Goal: Transaction & Acquisition: Purchase product/service

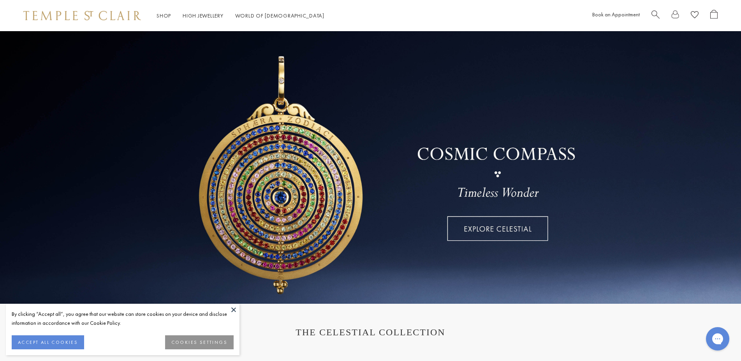
click at [655, 12] on span "Search" at bounding box center [656, 14] width 8 height 8
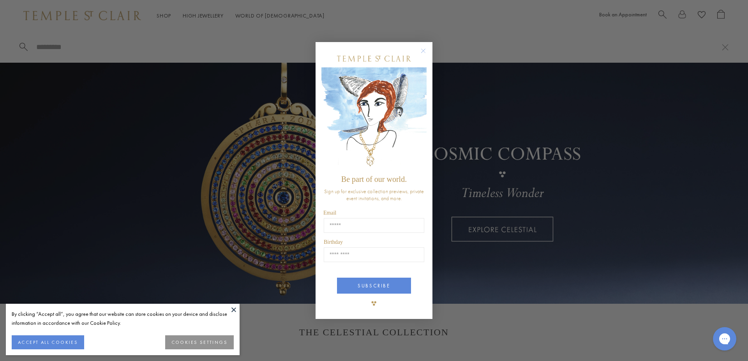
click at [424, 51] on icon "Close dialog" at bounding box center [424, 51] width 4 height 4
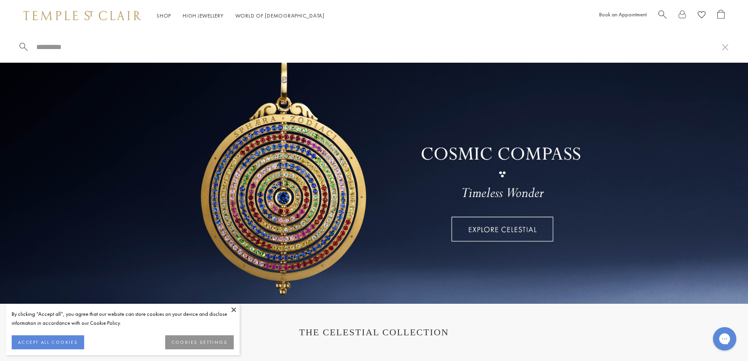
click at [182, 338] on button "COOKIES SETTINGS" at bounding box center [199, 342] width 69 height 14
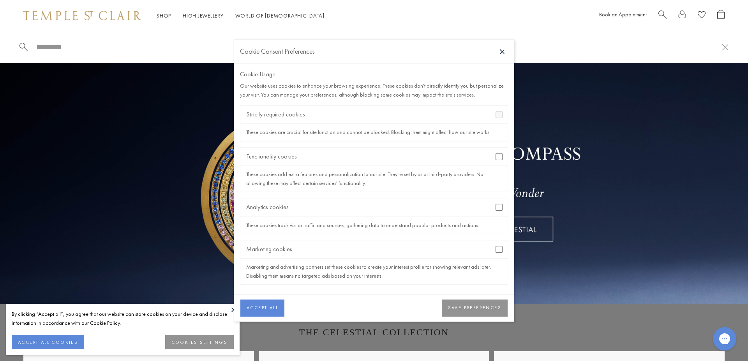
click at [459, 312] on button "SAVE PREFERENCES" at bounding box center [475, 308] width 66 height 17
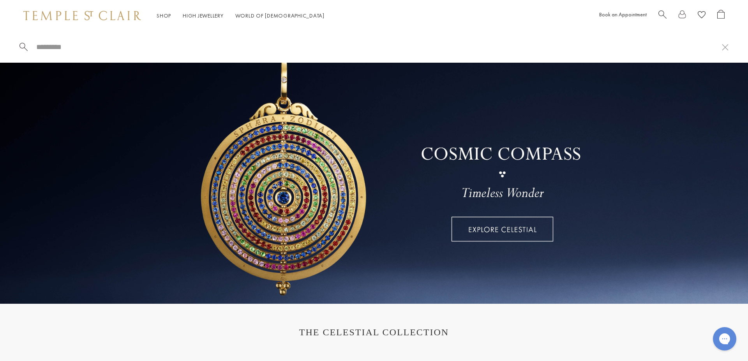
click at [62, 48] on input "search" at bounding box center [378, 46] width 687 height 9
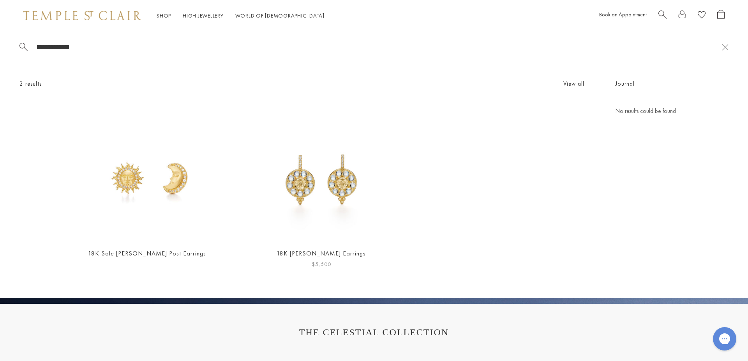
type input "**********"
click at [319, 186] on img at bounding box center [321, 173] width 135 height 135
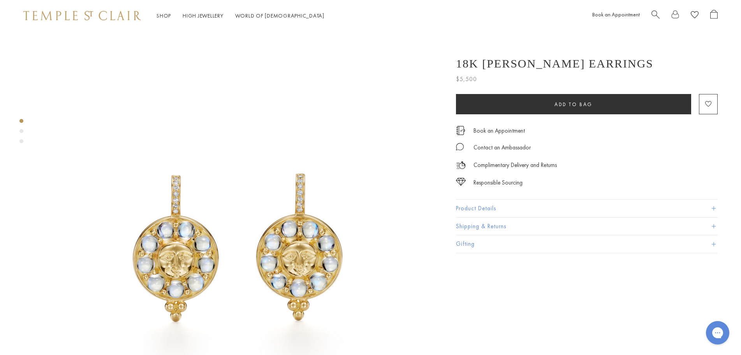
click at [486, 210] on button "Product Details" at bounding box center [587, 208] width 262 height 18
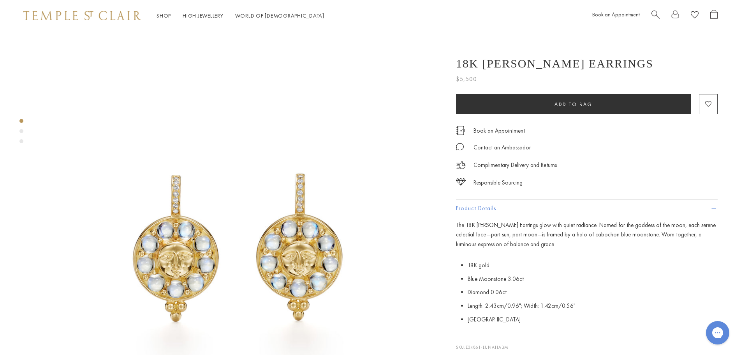
click at [655, 16] on span "Search" at bounding box center [656, 14] width 8 height 8
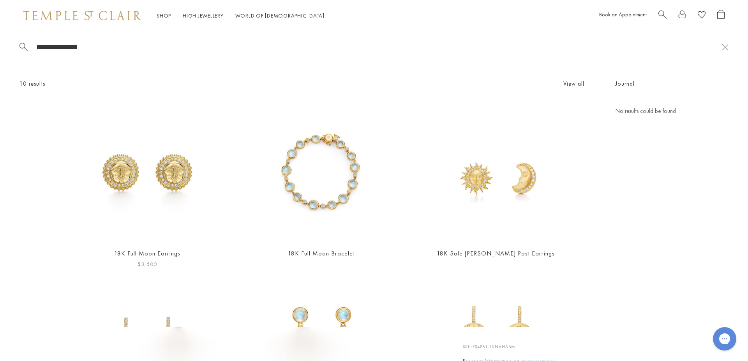
type input "**********"
click at [163, 169] on img at bounding box center [146, 173] width 135 height 135
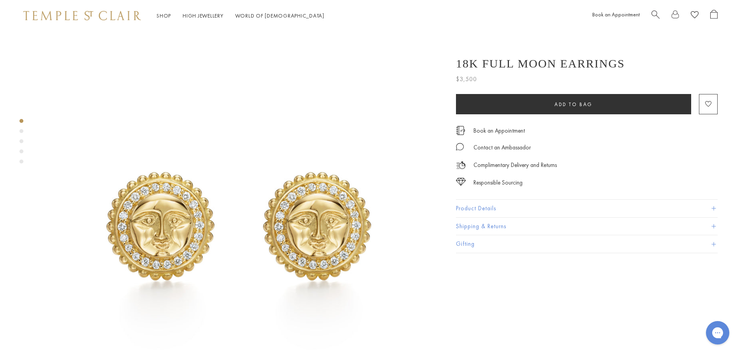
click at [653, 12] on span "Search" at bounding box center [656, 14] width 8 height 8
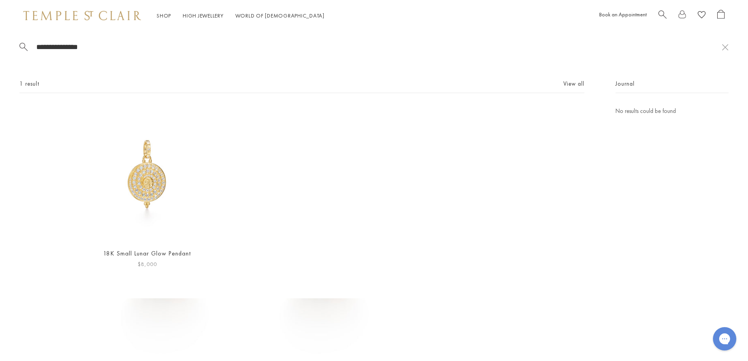
type input "**********"
click at [157, 173] on img at bounding box center [146, 173] width 135 height 135
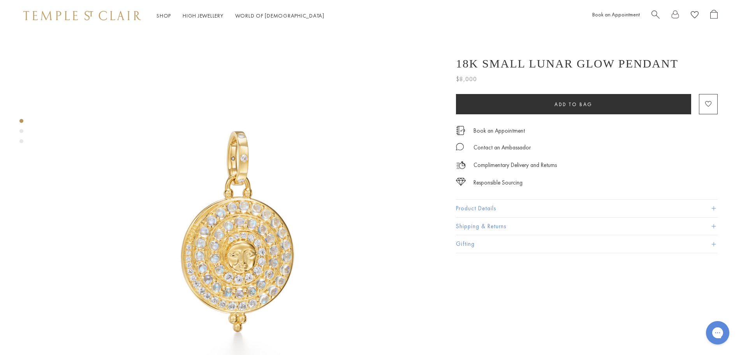
click at [657, 13] on span "Search" at bounding box center [656, 14] width 8 height 8
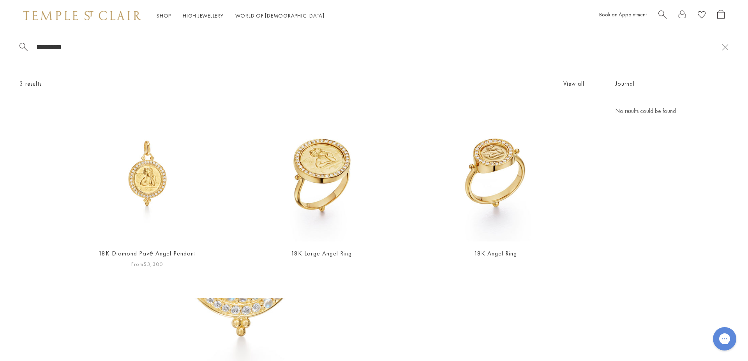
type input "*********"
click at [154, 204] on img at bounding box center [146, 173] width 135 height 135
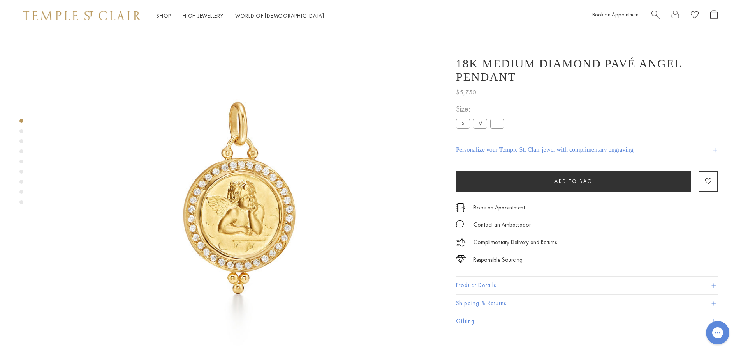
scroll to position [71, 0]
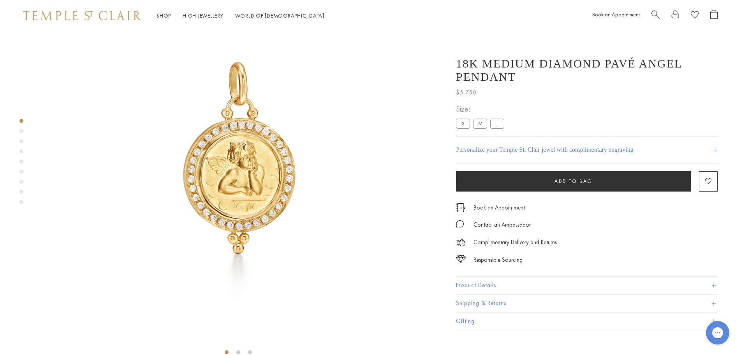
click at [475, 286] on button "Product Details" at bounding box center [587, 285] width 262 height 18
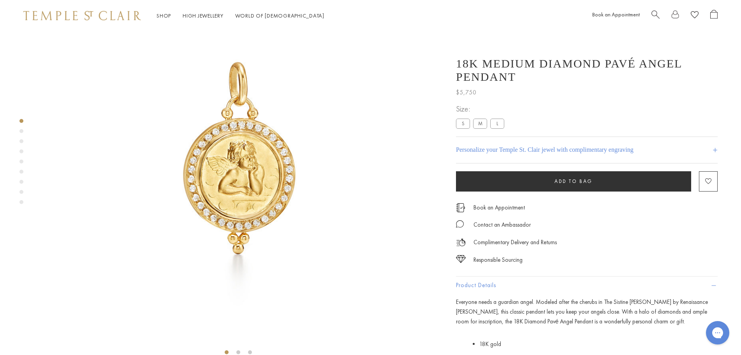
click at [463, 125] on label "S" at bounding box center [463, 123] width 14 height 10
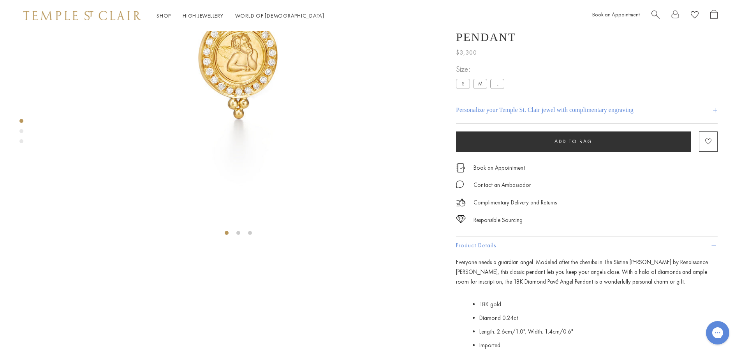
scroll to position [31, 0]
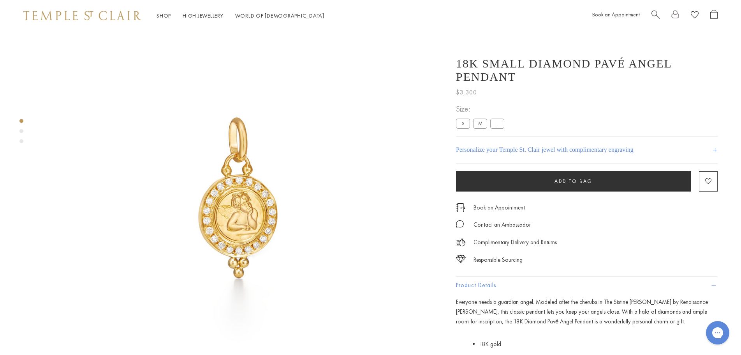
click at [496, 124] on label "L" at bounding box center [498, 123] width 14 height 10
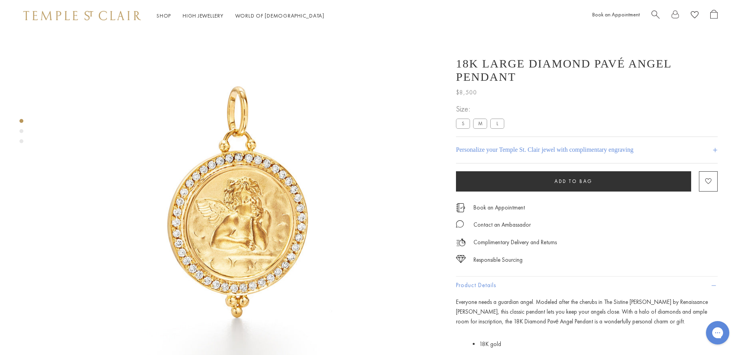
click at [478, 122] on label "M" at bounding box center [480, 123] width 14 height 10
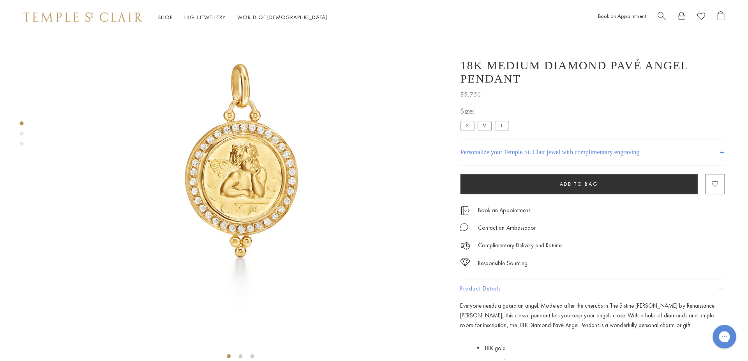
scroll to position [190, 0]
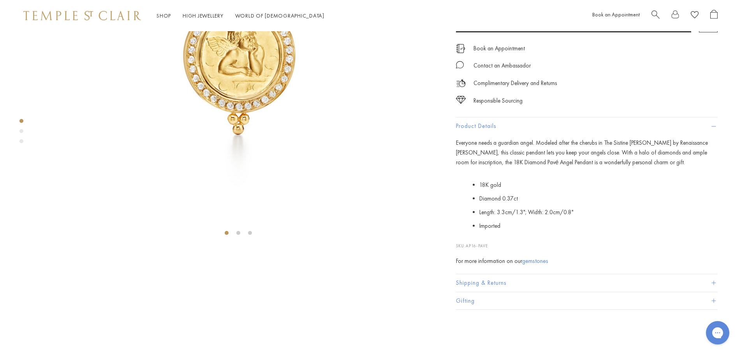
click at [656, 14] on span "Search" at bounding box center [656, 14] width 8 height 8
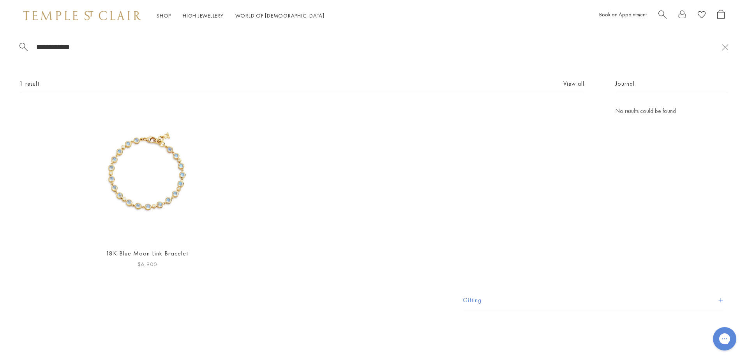
type input "**********"
click at [154, 189] on img at bounding box center [146, 173] width 135 height 135
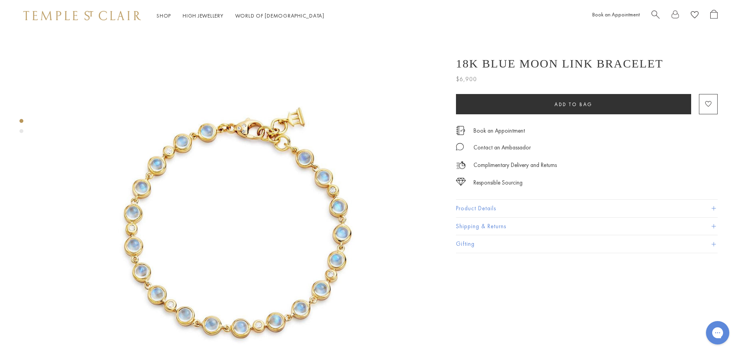
click at [487, 206] on button "Product Details" at bounding box center [587, 208] width 262 height 18
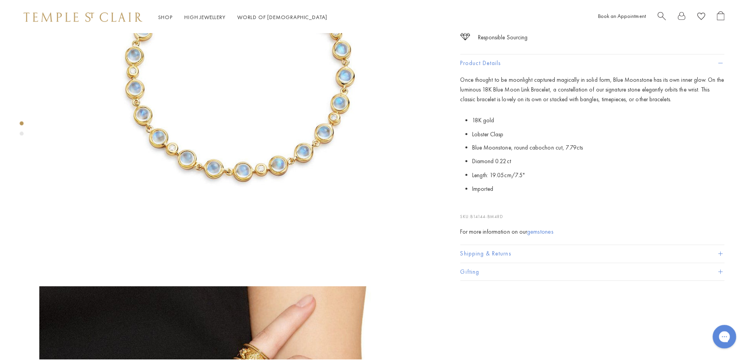
scroll to position [40, 0]
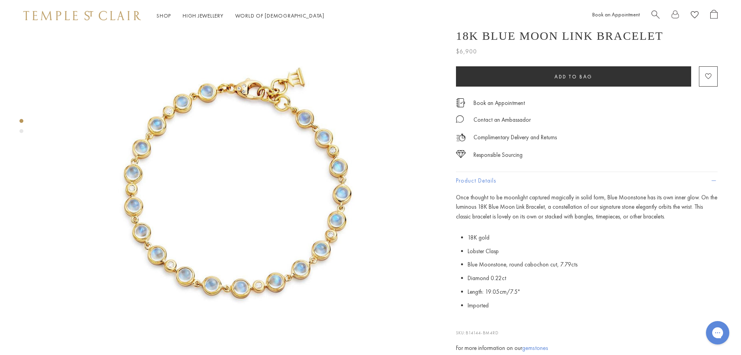
click at [655, 13] on span "Search" at bounding box center [656, 14] width 8 height 8
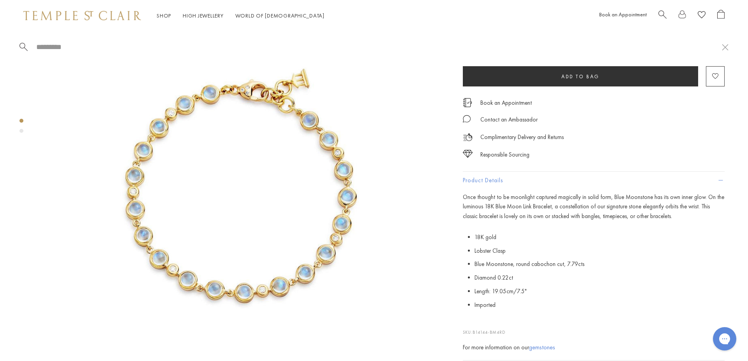
click at [661, 12] on span "Search" at bounding box center [662, 14] width 8 height 8
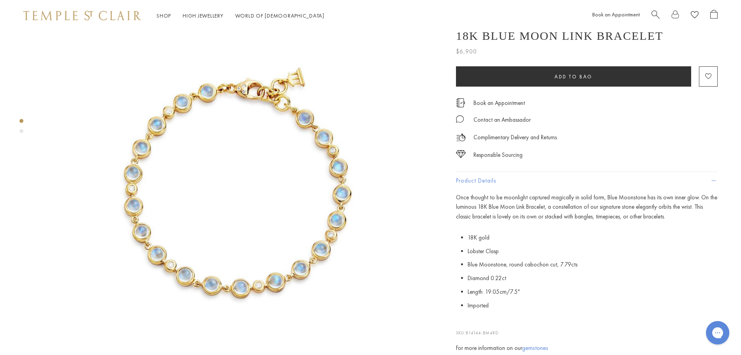
click at [656, 13] on span "Search" at bounding box center [656, 14] width 8 height 8
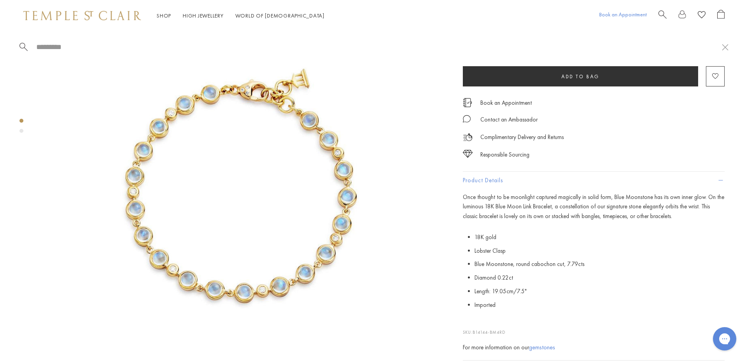
click at [623, 16] on link "Book an Appointment" at bounding box center [623, 14] width 48 height 7
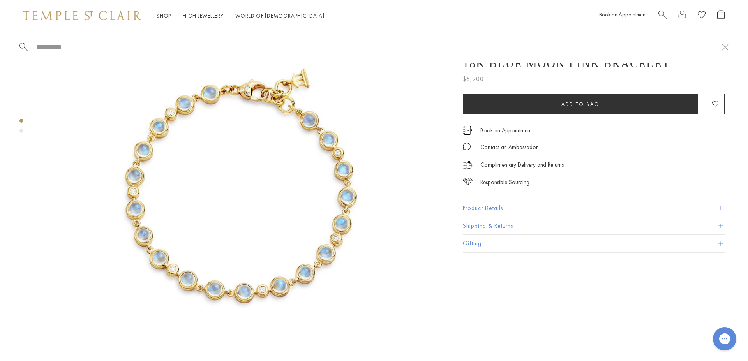
click at [663, 14] on span "Search" at bounding box center [662, 14] width 8 height 8
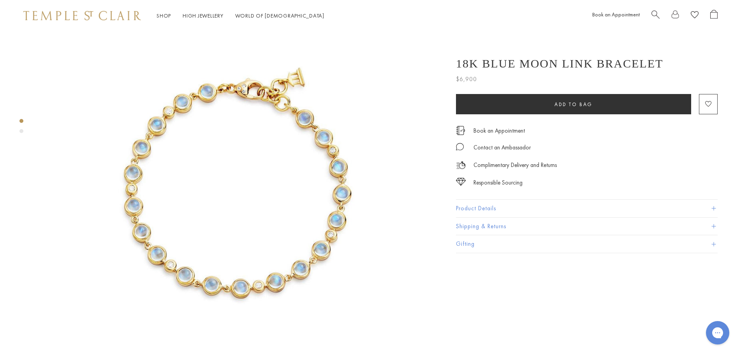
click at [655, 13] on span "Search" at bounding box center [656, 14] width 8 height 8
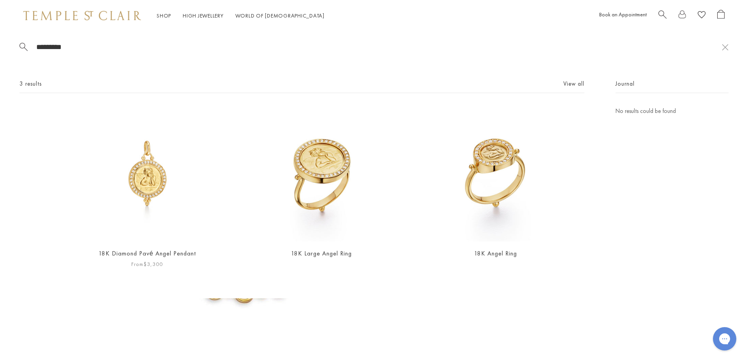
type input "*********"
click at [143, 180] on img at bounding box center [146, 173] width 135 height 135
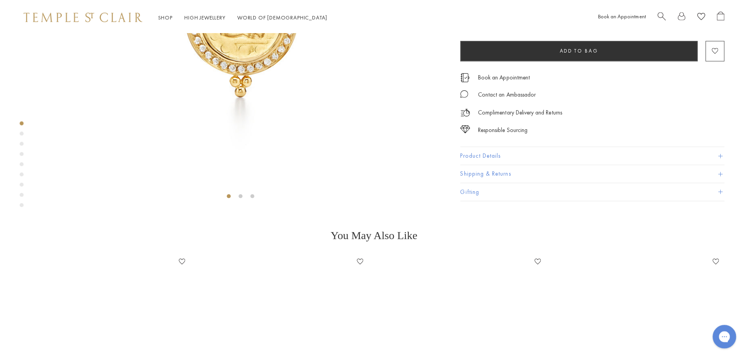
scroll to position [71, 0]
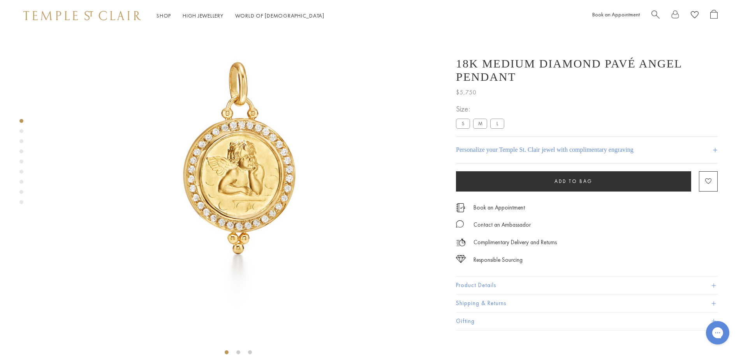
click at [657, 14] on span "Search" at bounding box center [656, 14] width 8 height 8
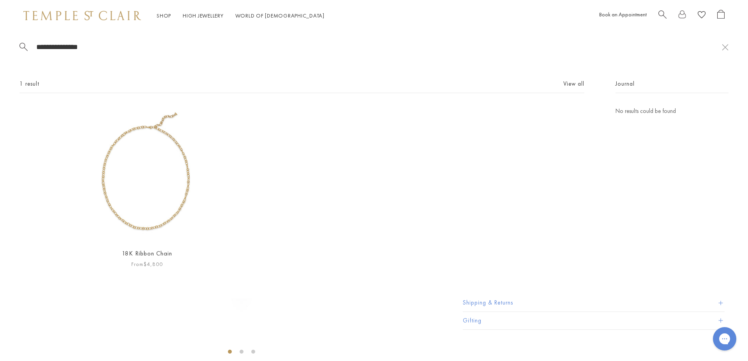
type input "**********"
click at [164, 149] on img at bounding box center [146, 173] width 135 height 135
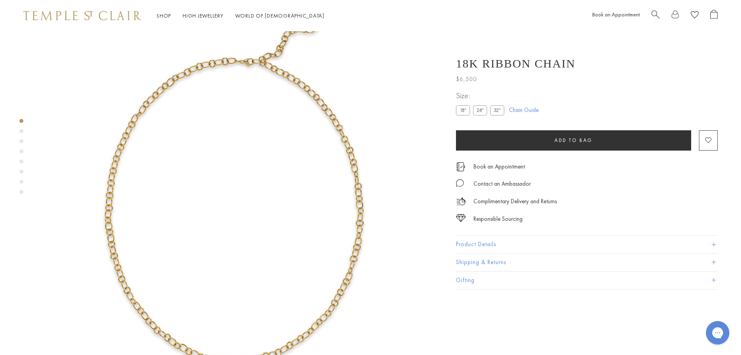
scroll to position [150, 0]
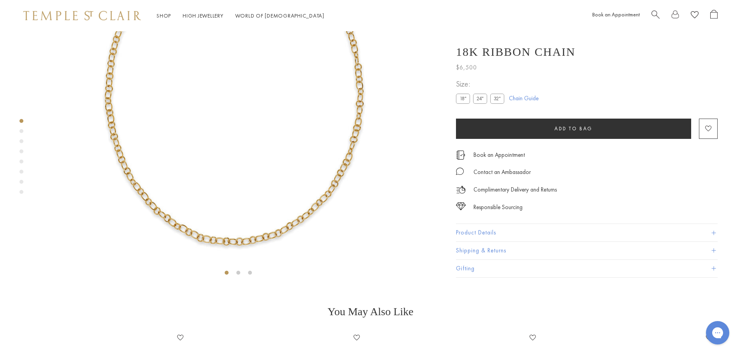
click at [490, 242] on button "Product Details" at bounding box center [587, 233] width 262 height 18
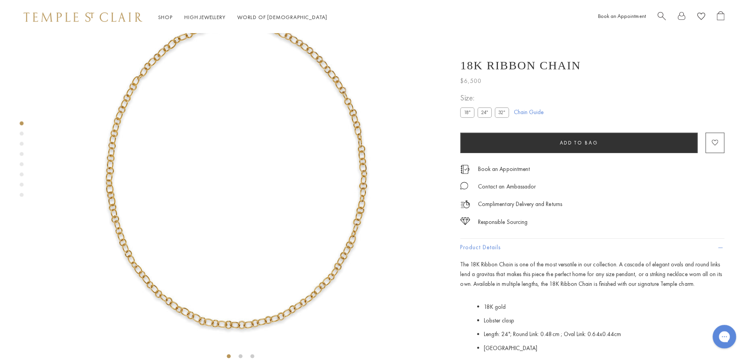
scroll to position [0, 0]
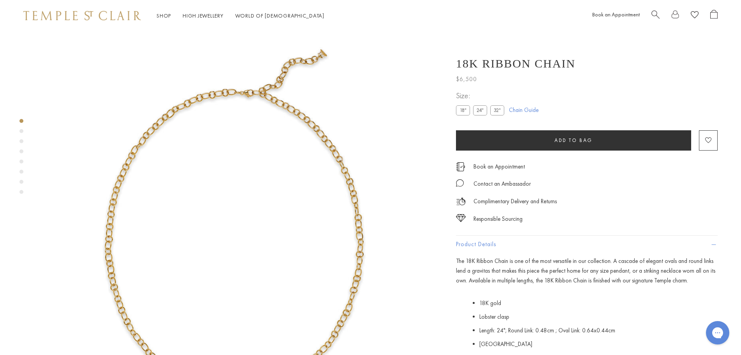
click at [655, 14] on span "Search" at bounding box center [656, 14] width 8 height 8
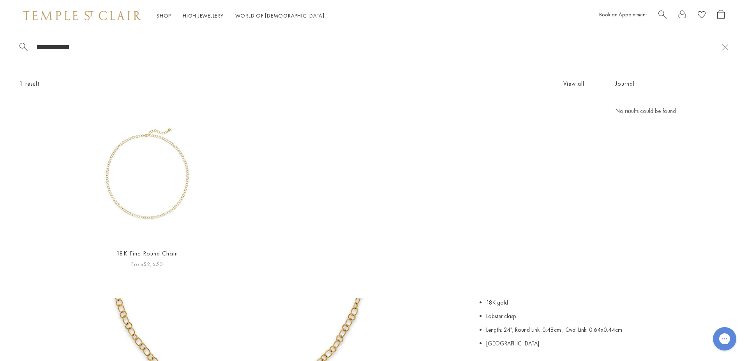
type input "**********"
click at [185, 173] on img at bounding box center [146, 173] width 135 height 135
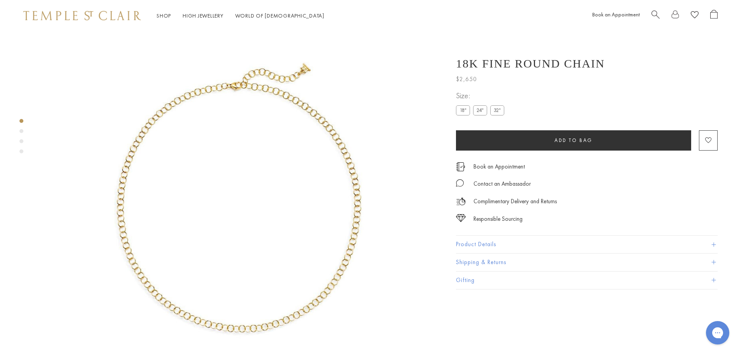
click at [463, 242] on button "Product Details" at bounding box center [587, 244] width 262 height 18
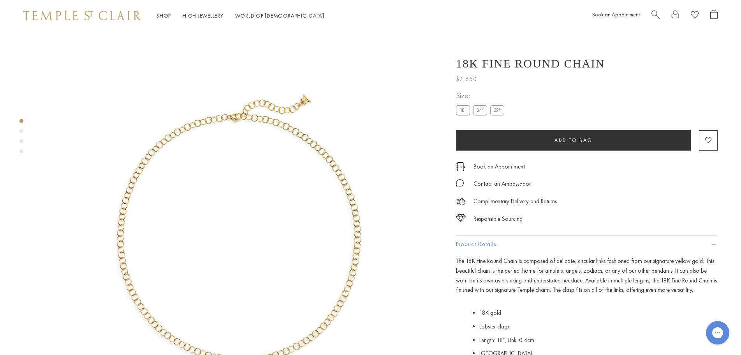
click at [658, 13] on span "Search" at bounding box center [656, 14] width 8 height 8
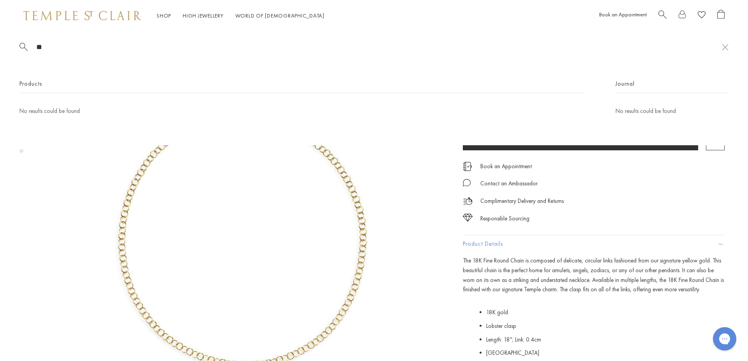
type input "*"
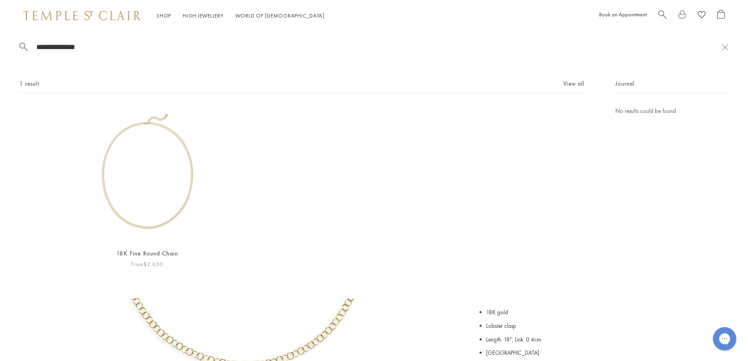
type input "**********"
click at [178, 198] on img at bounding box center [146, 173] width 135 height 135
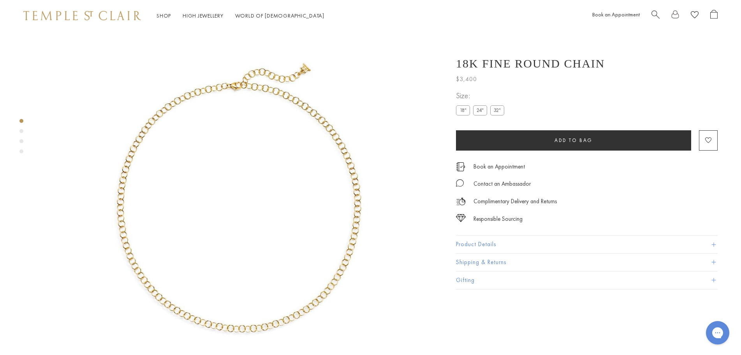
click at [475, 243] on button "Product Details" at bounding box center [587, 244] width 262 height 18
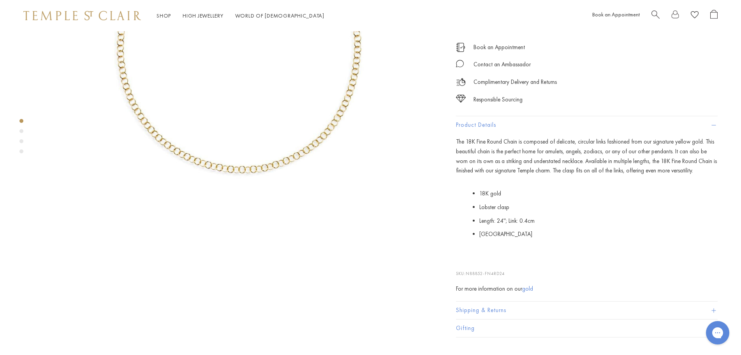
scroll to position [111, 0]
